Goal: Find specific page/section: Find specific page/section

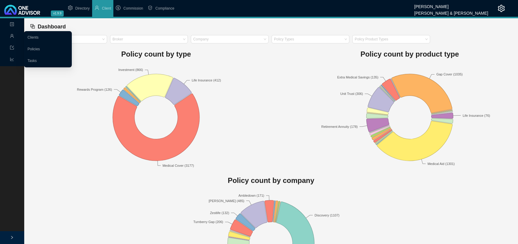
click at [10, 34] on icon "user" at bounding box center [12, 36] width 4 height 4
click at [39, 35] on link "Clients" at bounding box center [33, 37] width 11 height 4
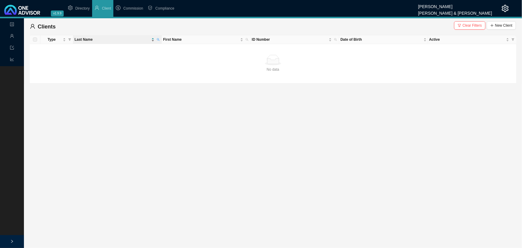
click at [154, 39] on div "Last Name" at bounding box center [115, 40] width 80 height 6
click at [157, 39] on icon "search" at bounding box center [158, 39] width 3 height 3
click at [133, 51] on input "topline" at bounding box center [130, 51] width 56 height 8
drag, startPoint x: 133, startPoint y: 51, endPoint x: 77, endPoint y: 51, distance: 56.6
click at [77, 51] on body "v1.9.9 [PERSON_NAME] & [PERSON_NAME] Directory Client Commission Compliance Lan…" at bounding box center [261, 124] width 522 height 248
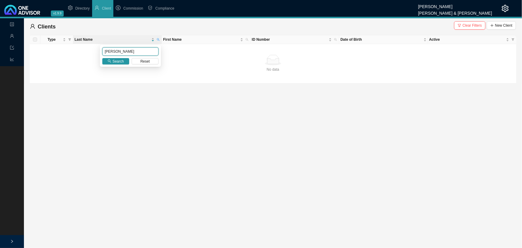
type input "[PERSON_NAME]"
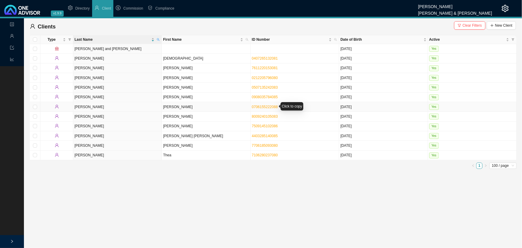
click at [269, 107] on link "0706155222088" at bounding box center [265, 107] width 26 height 4
click at [265, 96] on link "0908035784085" at bounding box center [265, 97] width 26 height 4
click at [266, 57] on link "0407265132081" at bounding box center [265, 58] width 26 height 4
